Goal: Task Accomplishment & Management: Use online tool/utility

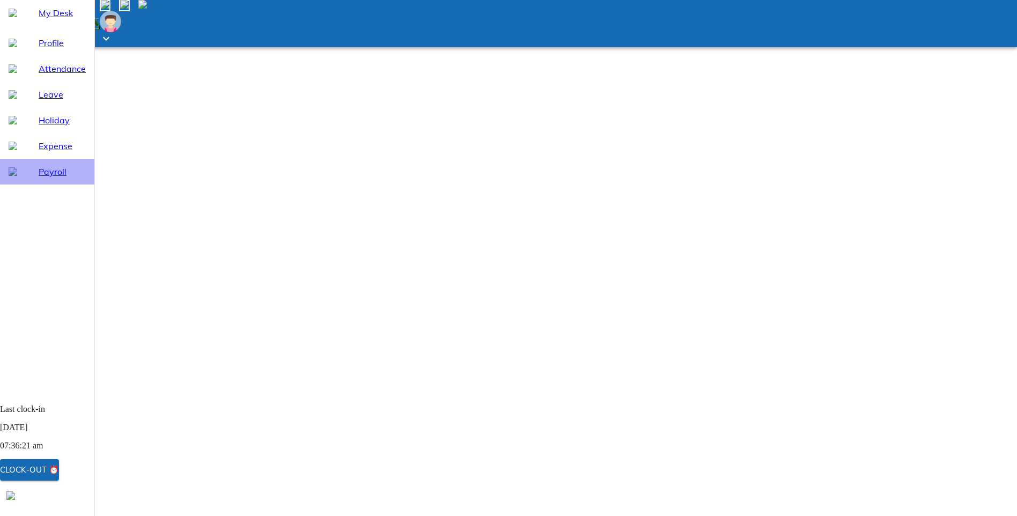
click at [41, 178] on span "Payroll" at bounding box center [62, 171] width 47 height 13
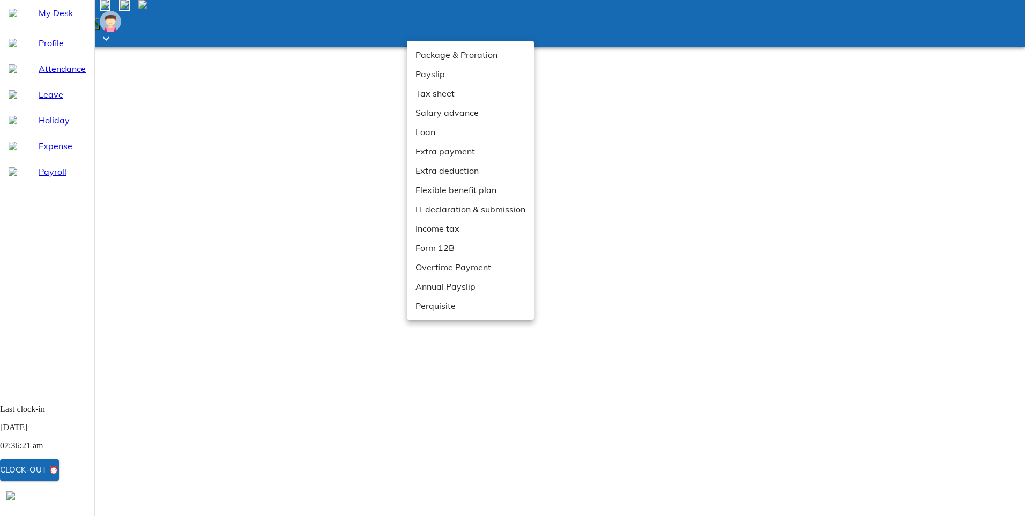
click at [300, 371] on div at bounding box center [512, 258] width 1025 height 516
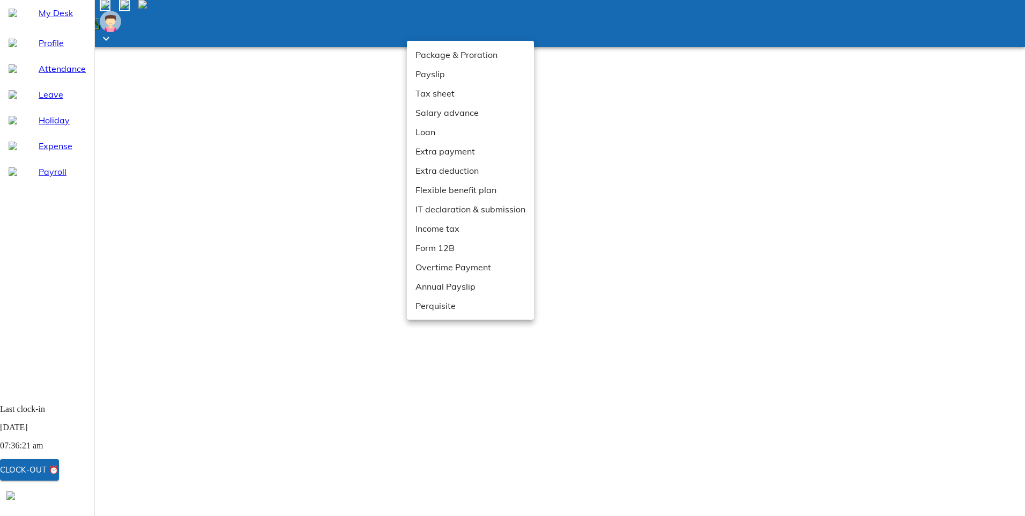
click at [442, 148] on li "Extra payment" at bounding box center [470, 151] width 127 height 19
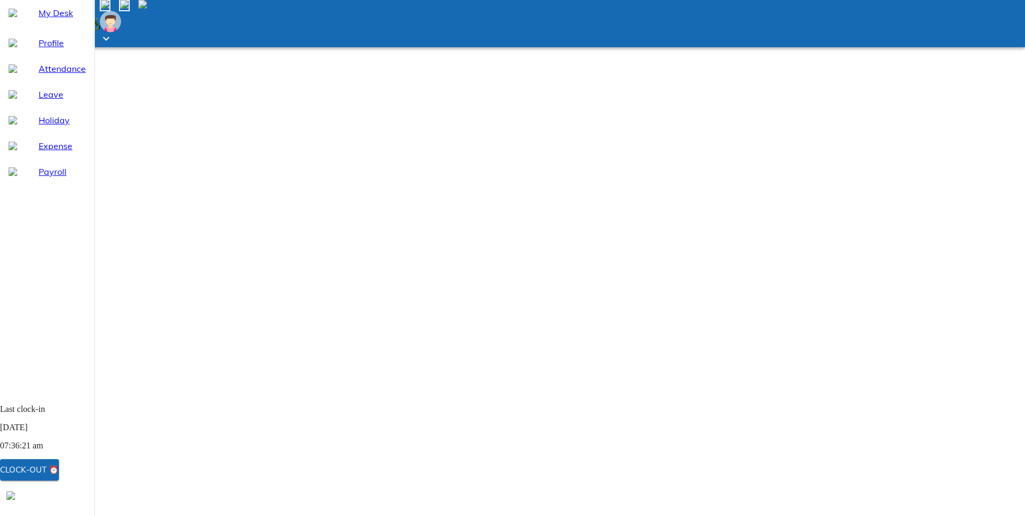
drag, startPoint x: 835, startPoint y: 219, endPoint x: 825, endPoint y: 219, distance: 10.2
drag, startPoint x: 825, startPoint y: 219, endPoint x: 792, endPoint y: 283, distance: 71.7
click at [792, 283] on html "Going mobile and on the go? Get our dedicated app! My Desk Profile Attendance L…" at bounding box center [512, 345] width 1025 height 691
drag, startPoint x: 836, startPoint y: 196, endPoint x: 822, endPoint y: 197, distance: 13.4
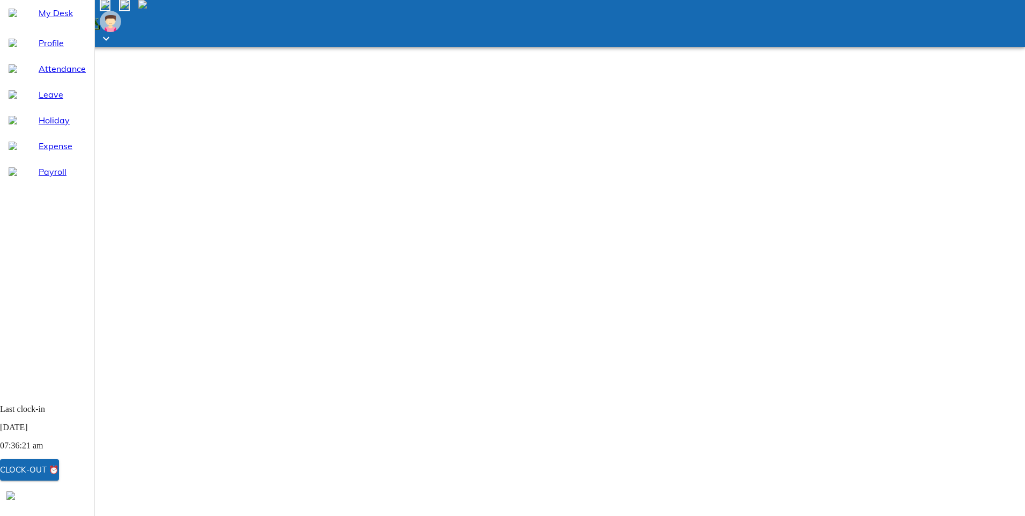
drag, startPoint x: 822, startPoint y: 197, endPoint x: 710, endPoint y: 300, distance: 152.5
click at [710, 300] on html "Going mobile and on the go? Get our dedicated app! My Desk Profile Attendance L…" at bounding box center [512, 345] width 1025 height 691
drag, startPoint x: 507, startPoint y: 197, endPoint x: 853, endPoint y: 195, distance: 346.4
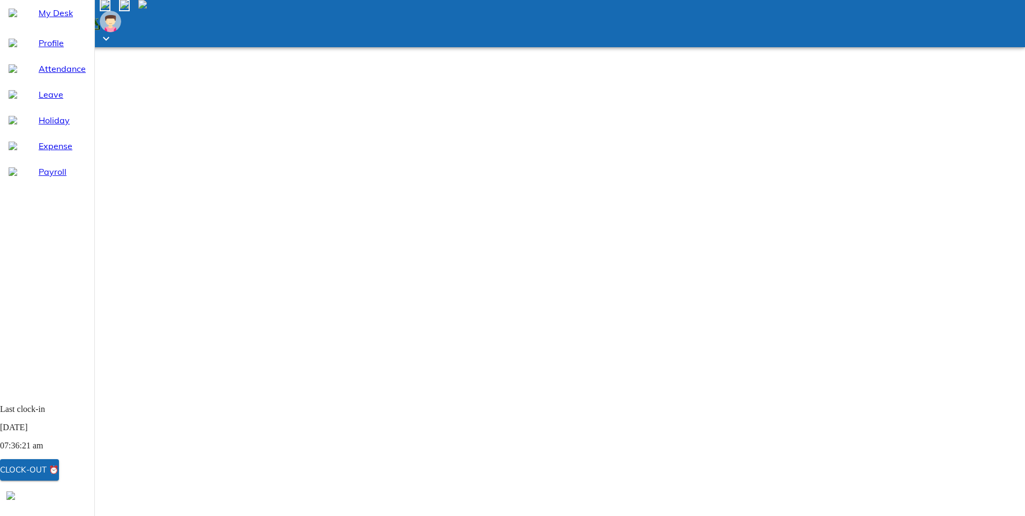
click at [781, 304] on html "Going mobile and on the go? Get our dedicated app! My Desk Profile Attendance L…" at bounding box center [512, 345] width 1025 height 691
click at [533, 287] on html "Going mobile and on the go? Get our dedicated app! My Desk Profile Attendance L…" at bounding box center [512, 345] width 1025 height 691
click at [500, 276] on html "Going mobile and on the go? Get our dedicated app! My Desk Profile Attendance L…" at bounding box center [512, 345] width 1025 height 691
